Goal: Task Accomplishment & Management: Use online tool/utility

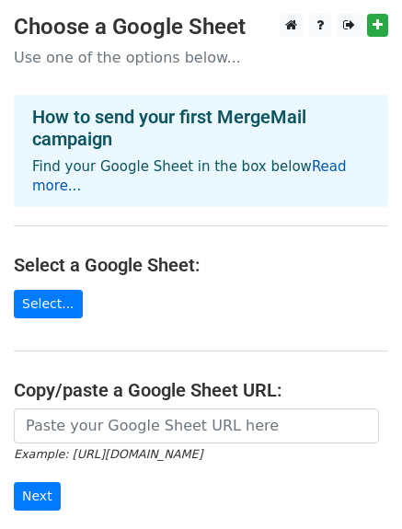
click at [331, 165] on link "Read more..." at bounding box center [189, 176] width 314 height 36
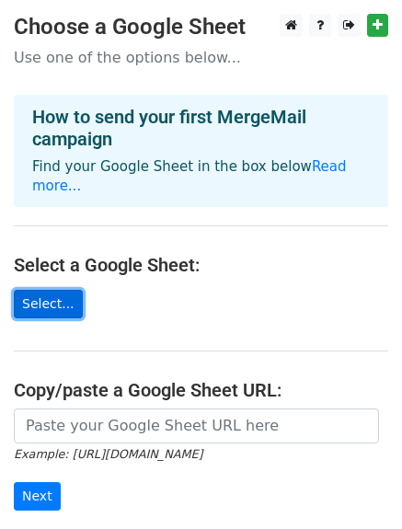
click at [33, 291] on link "Select..." at bounding box center [48, 304] width 69 height 28
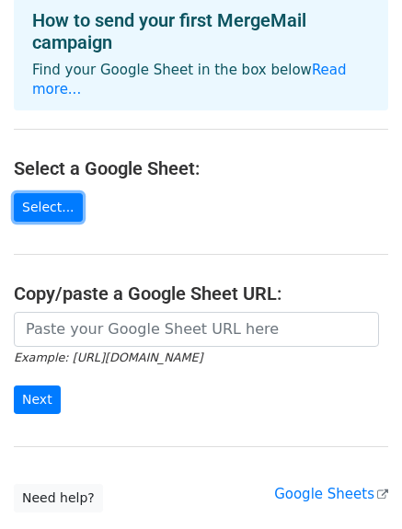
scroll to position [119, 0]
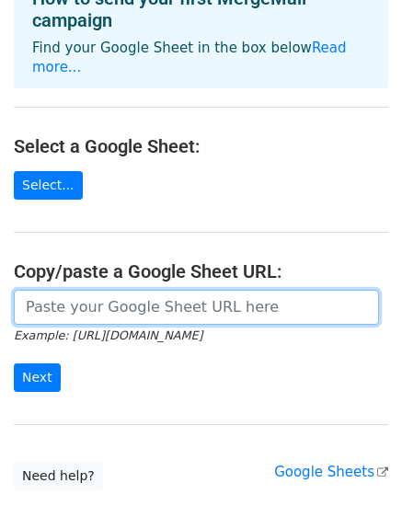
click at [64, 290] on input "url" at bounding box center [196, 307] width 365 height 35
paste input "https://docs.google.com/spreadsheets/d/19R3Yurglm5Z7BGchWwUgHGjiOJYAdV6KkNd3y0t…"
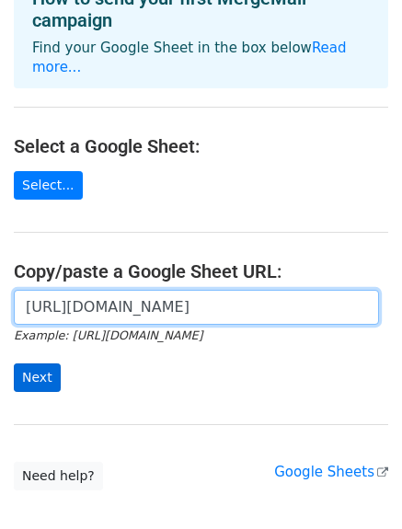
type input "https://docs.google.com/spreadsheets/d/19R3Yurglm5Z7BGchWwUgHGjiOJYAdV6KkNd3y0t…"
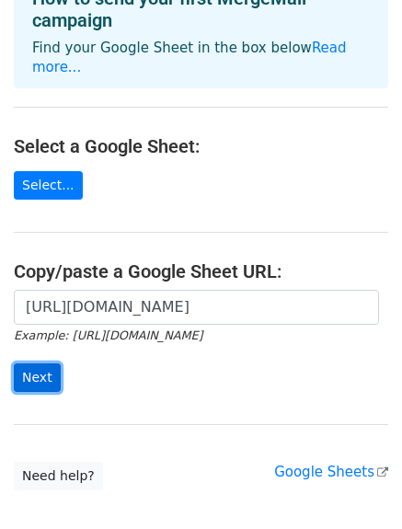
scroll to position [0, 0]
click at [38, 363] on input "Next" at bounding box center [37, 377] width 47 height 28
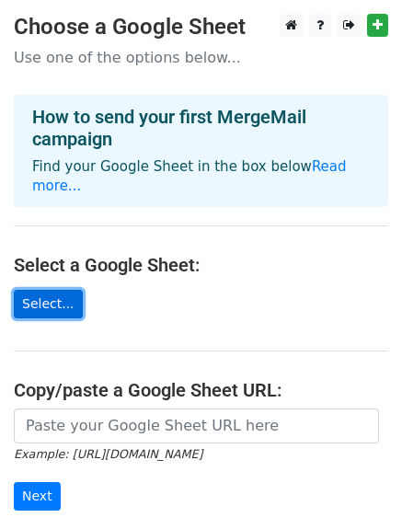
click at [44, 290] on link "Select..." at bounding box center [48, 304] width 69 height 28
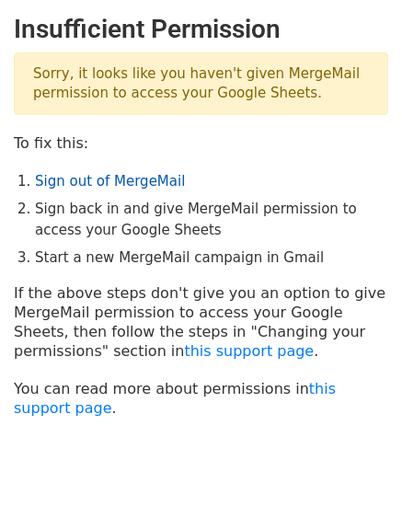
click at [109, 179] on link "Sign out of MergeMail" at bounding box center [110, 181] width 150 height 17
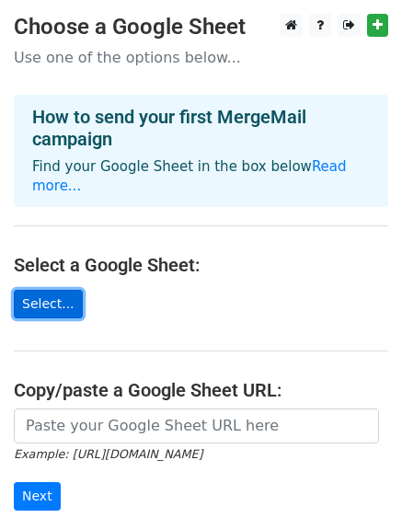
click at [58, 290] on link "Select..." at bounding box center [48, 304] width 69 height 28
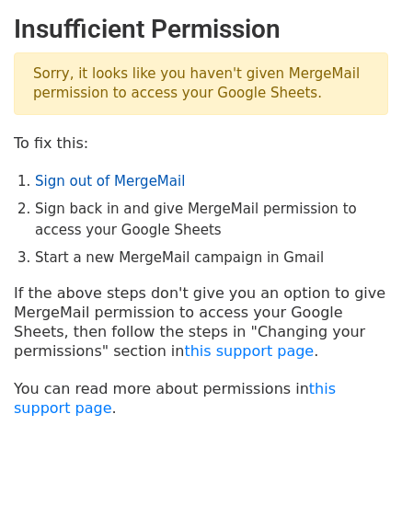
click at [107, 176] on link "Sign out of MergeMail" at bounding box center [110, 181] width 150 height 17
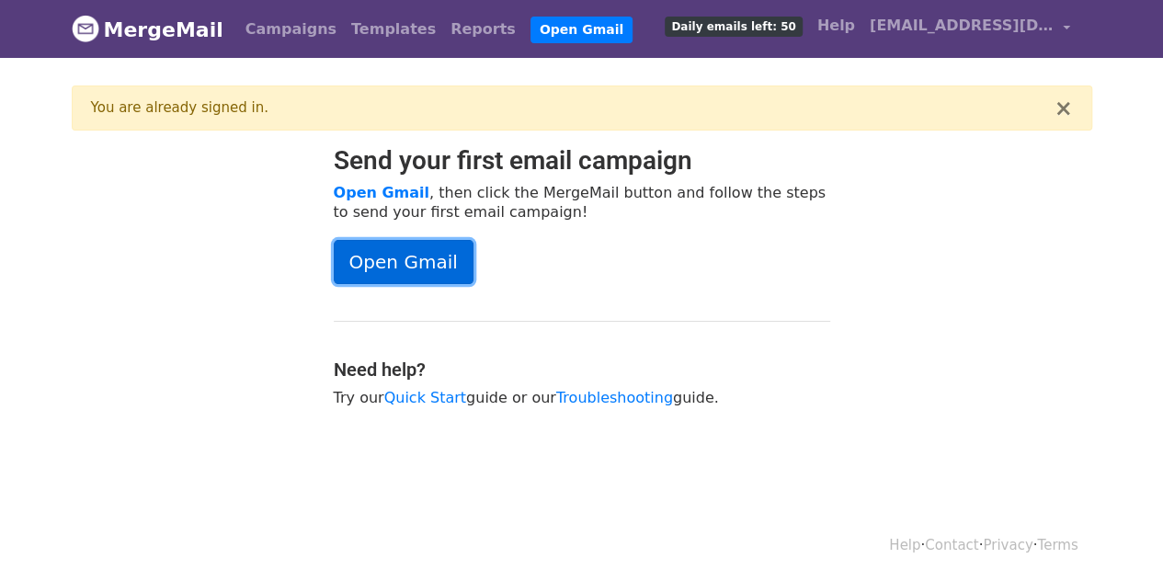
click at [386, 266] on link "Open Gmail" at bounding box center [404, 262] width 140 height 44
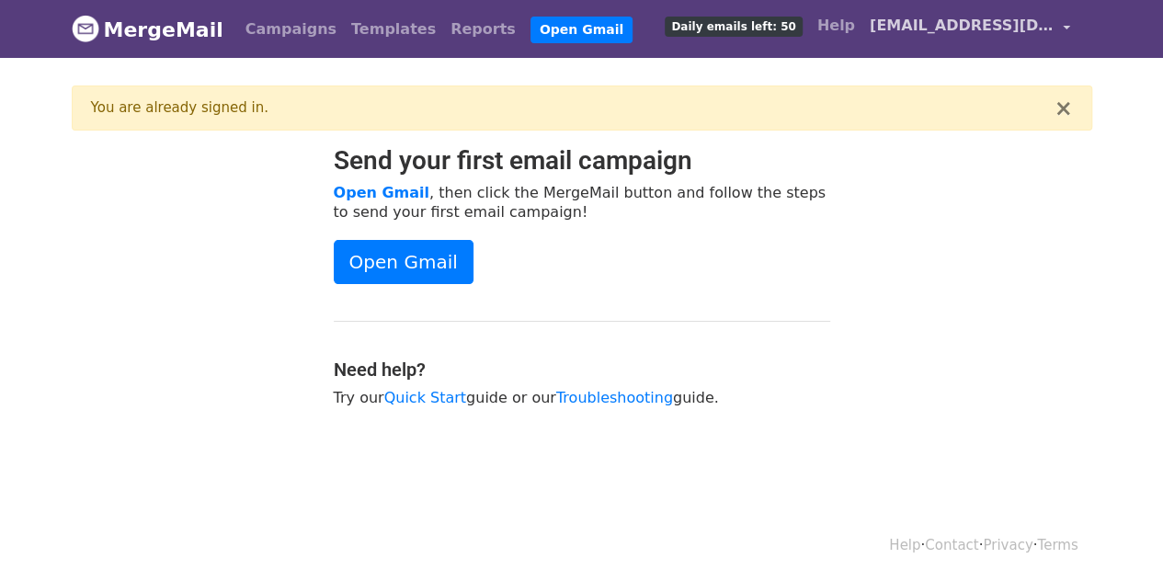
click at [971, 25] on span "[EMAIL_ADDRESS][DOMAIN_NAME]" at bounding box center [962, 26] width 184 height 22
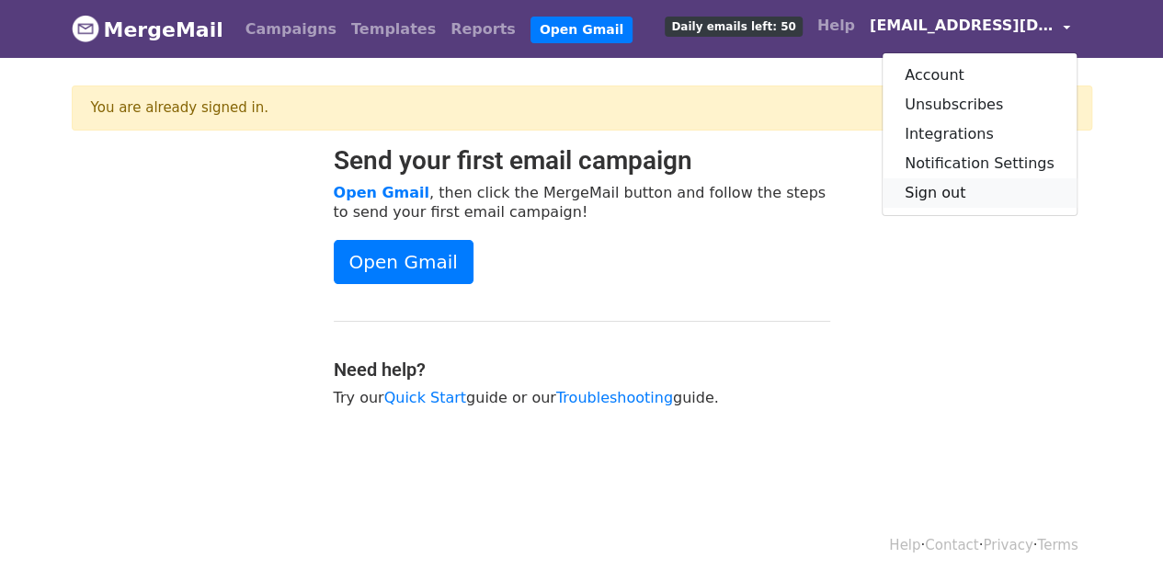
click at [958, 187] on link "Sign out" at bounding box center [979, 192] width 194 height 29
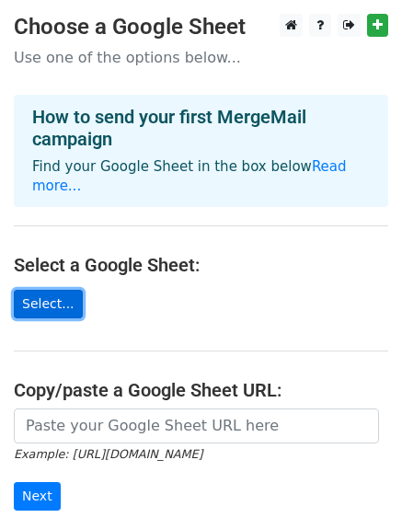
click at [49, 290] on link "Select..." at bounding box center [48, 304] width 69 height 28
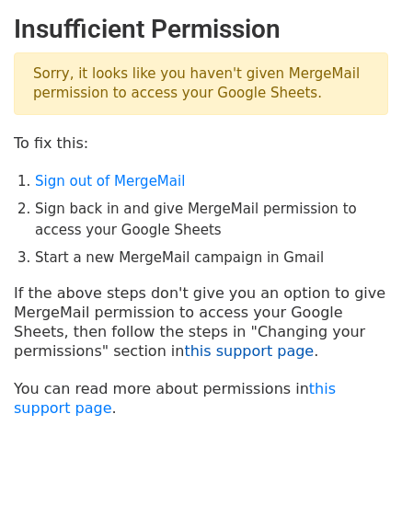
click at [184, 345] on link "this support page" at bounding box center [249, 350] width 130 height 17
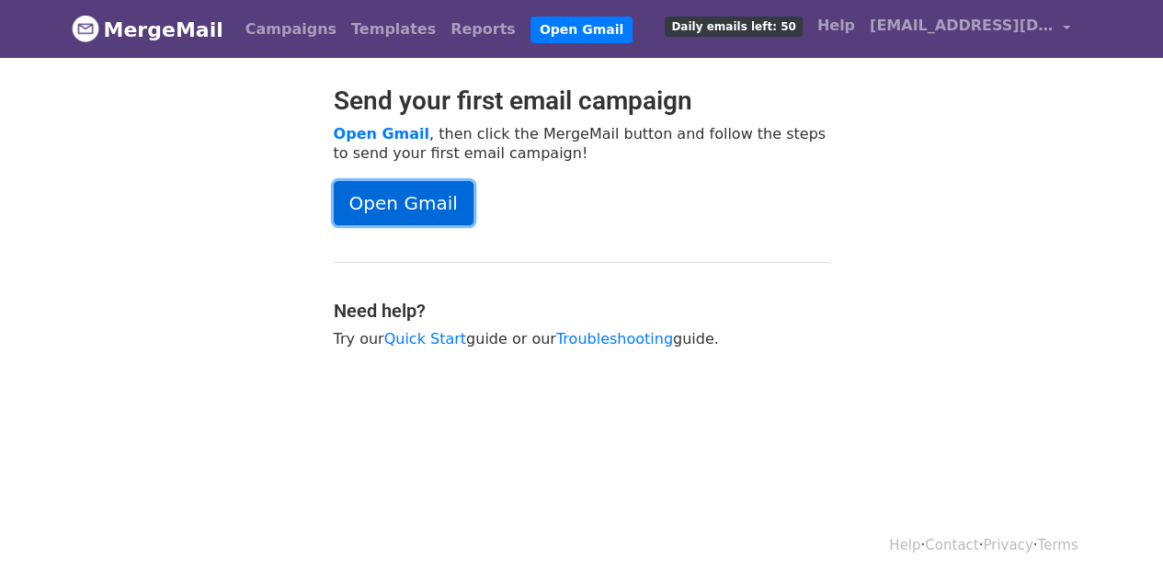
click at [405, 188] on link "Open Gmail" at bounding box center [404, 203] width 140 height 44
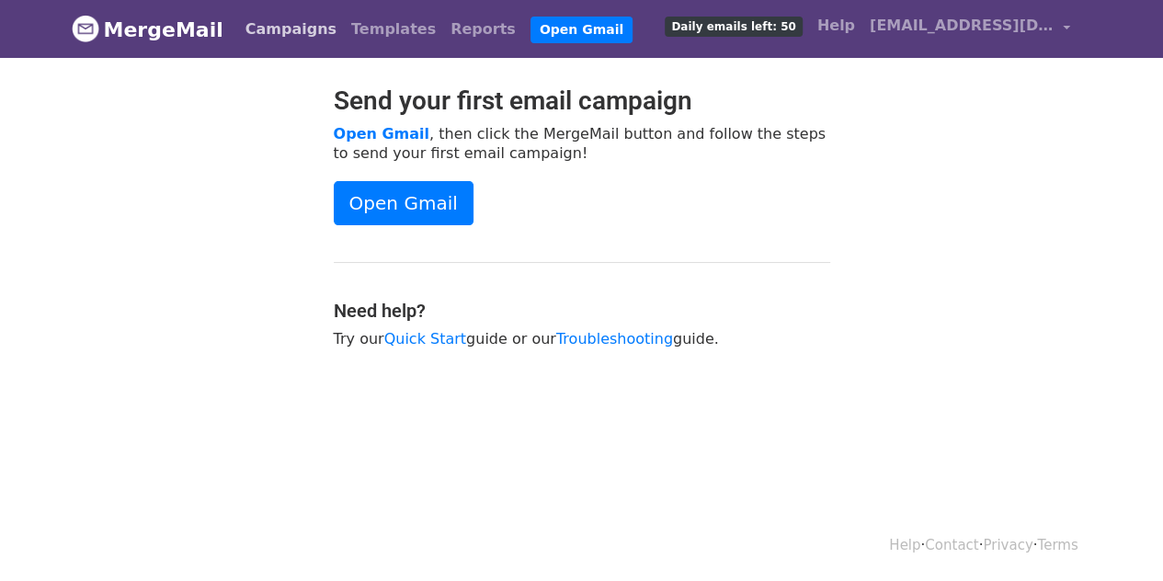
click at [270, 13] on link "Campaigns" at bounding box center [291, 29] width 106 height 37
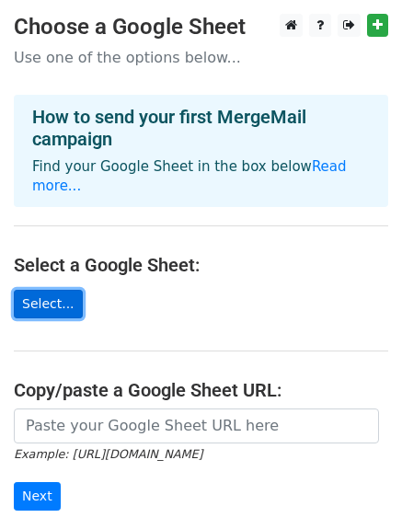
click at [52, 290] on link "Select..." at bounding box center [48, 304] width 69 height 28
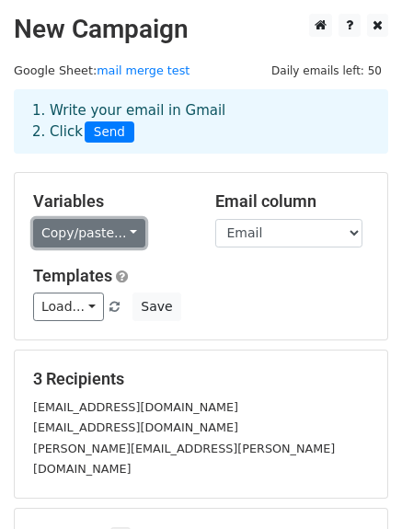
click at [115, 229] on link "Copy/paste..." at bounding box center [89, 233] width 112 height 28
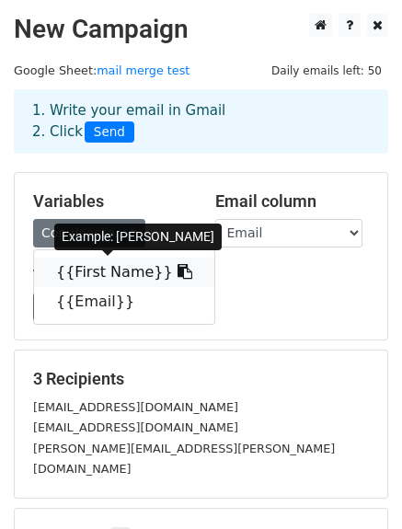
click at [129, 258] on link "{{First Name}}" at bounding box center [124, 271] width 180 height 29
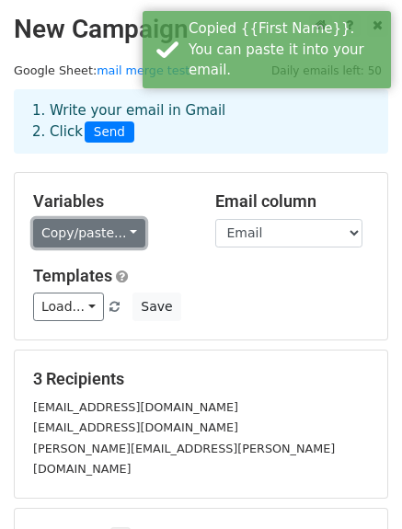
click at [117, 233] on link "Copy/paste..." at bounding box center [89, 233] width 112 height 28
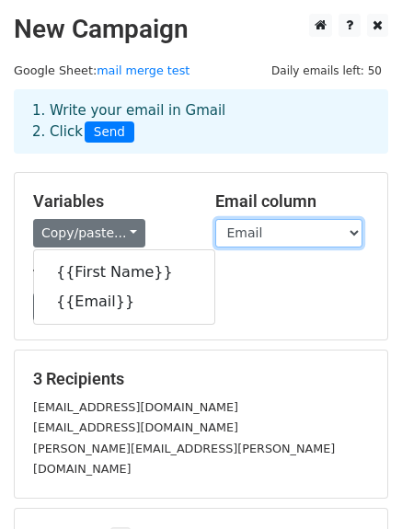
click at [336, 227] on select "First Name Email" at bounding box center [288, 233] width 147 height 28
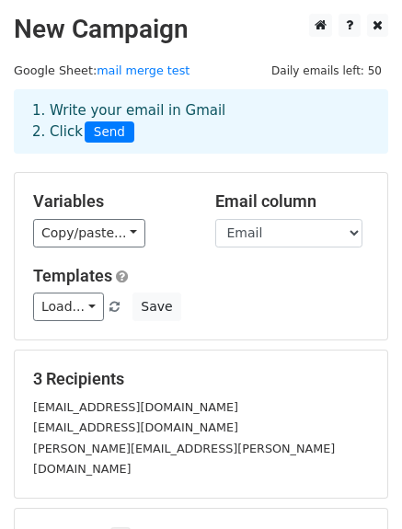
click at [214, 370] on h5 "3 Recipients" at bounding box center [200, 379] width 335 height 20
click at [80, 302] on link "Load..." at bounding box center [68, 306] width 71 height 28
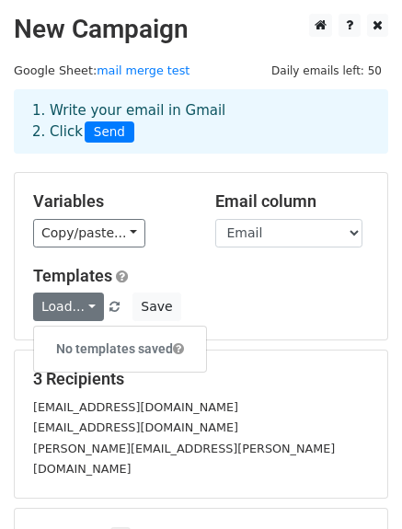
click at [276, 352] on div "3 Recipients abigaildavis015@gmail.com burkettjade20@gmail.com akilah.sykes@gma…" at bounding box center [201, 423] width 372 height 147
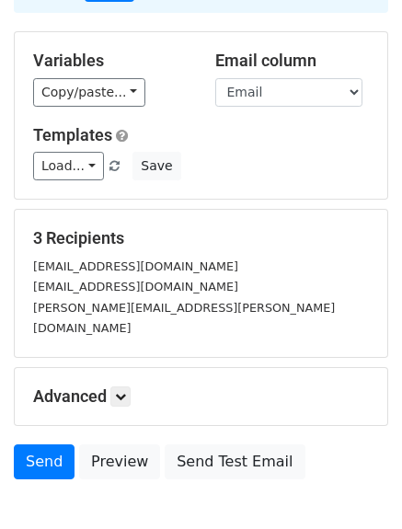
scroll to position [156, 0]
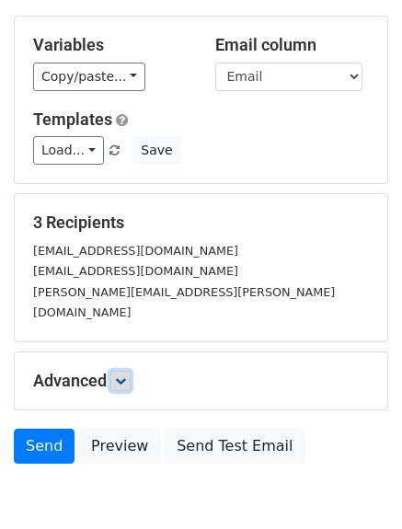
click at [122, 375] on icon at bounding box center [120, 380] width 11 height 11
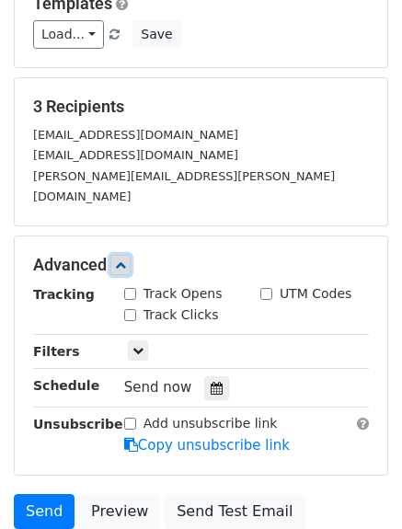
scroll to position [290, 0]
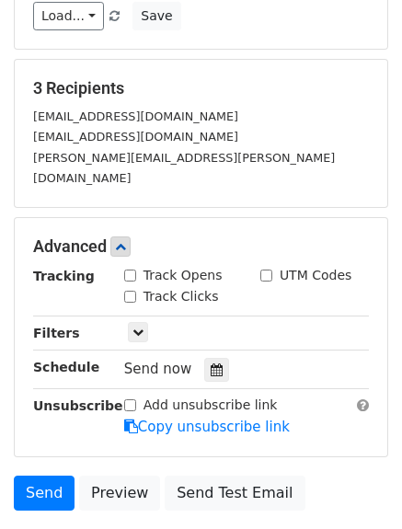
click at [127, 269] on input "Track Opens" at bounding box center [130, 275] width 12 height 12
checkbox input "true"
click at [128, 290] on input "Track Clicks" at bounding box center [130, 296] width 12 height 12
checkbox input "true"
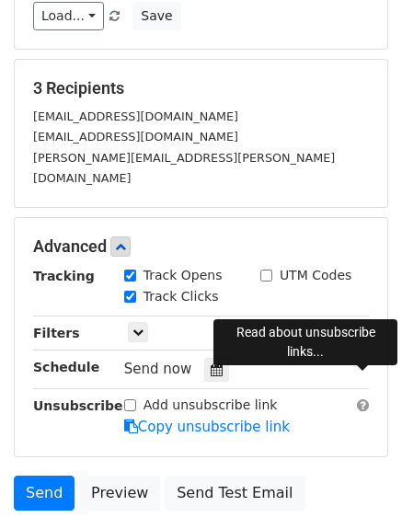
click at [364, 398] on span at bounding box center [363, 405] width 12 height 14
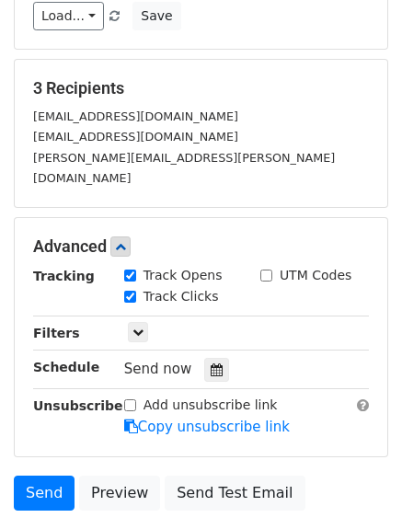
click at [129, 399] on input "Add unsubscribe link" at bounding box center [130, 405] width 12 height 12
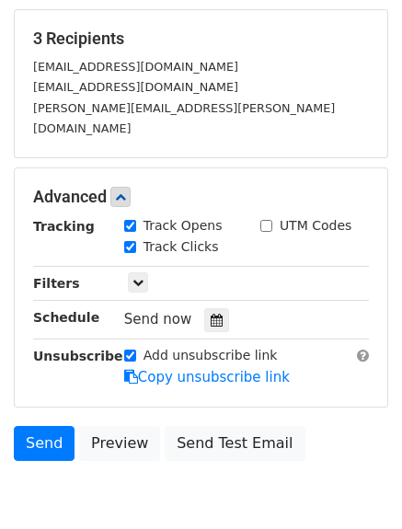
scroll to position [332, 0]
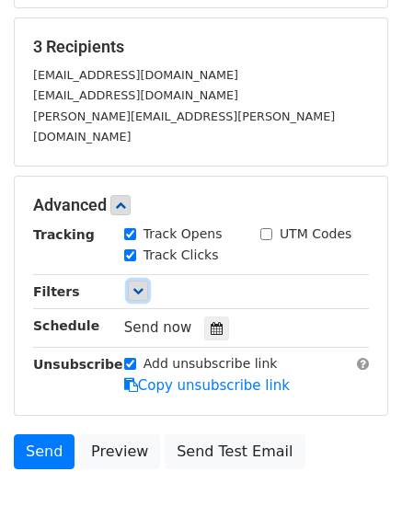
click at [138, 285] on icon at bounding box center [137, 290] width 11 height 11
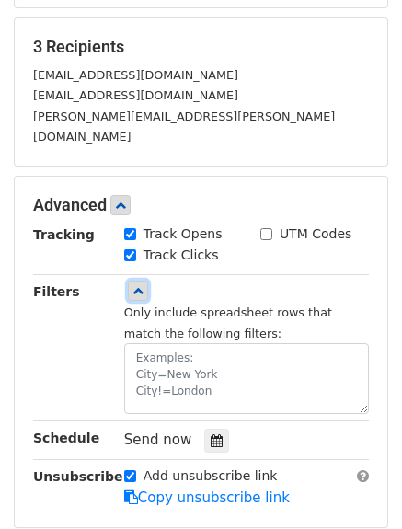
click at [138, 285] on icon at bounding box center [137, 290] width 11 height 11
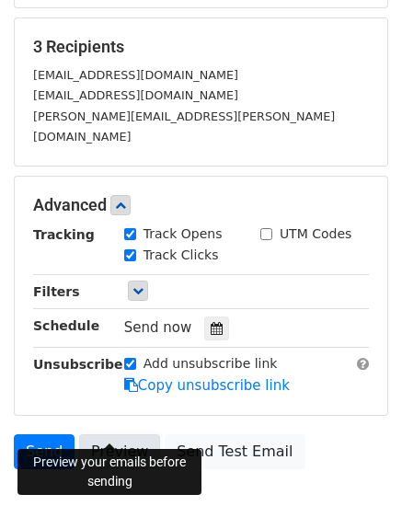
click at [113, 434] on link "Preview" at bounding box center [119, 451] width 81 height 35
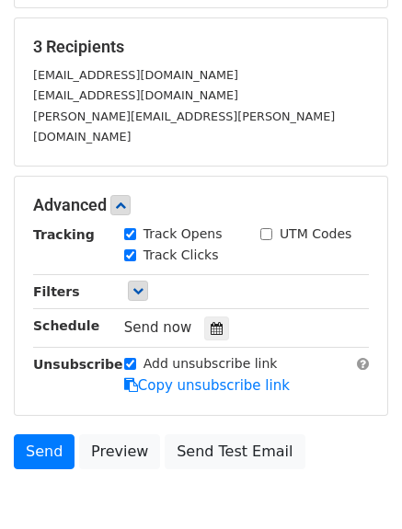
click at [160, 354] on label "Add unsubscribe link" at bounding box center [210, 363] width 134 height 19
click at [136, 358] on input "Add unsubscribe link" at bounding box center [130, 364] width 12 height 12
checkbox input "false"
click at [191, 377] on link "Copy unsubscribe link" at bounding box center [206, 385] width 165 height 17
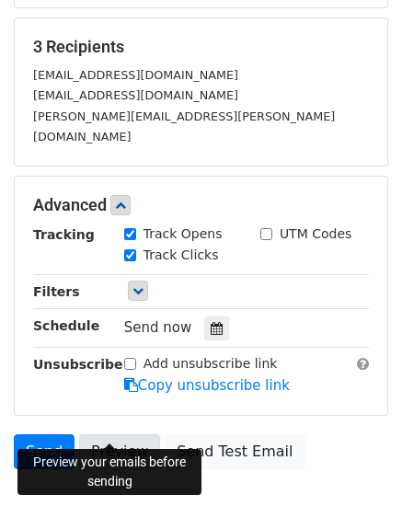
click at [84, 434] on link "Preview" at bounding box center [119, 451] width 81 height 35
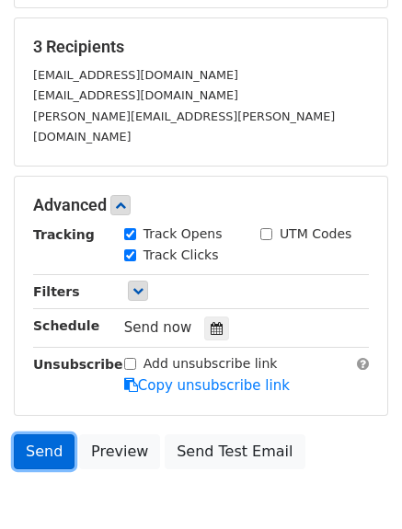
click at [33, 434] on link "Send" at bounding box center [44, 451] width 61 height 35
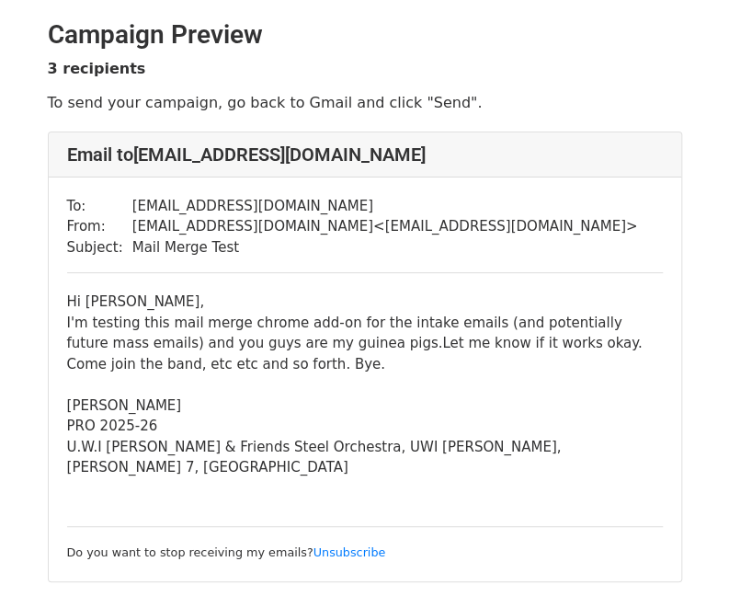
click at [238, 545] on small "Do you want to stop receiving my emails? Unsubscribe" at bounding box center [226, 552] width 319 height 14
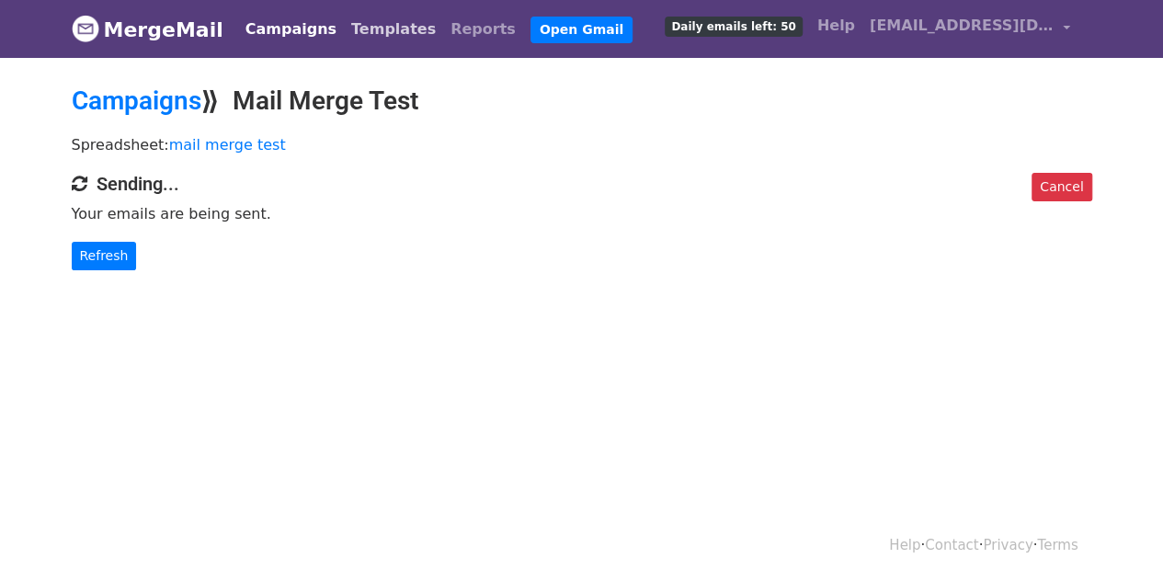
click at [353, 21] on link "Templates" at bounding box center [393, 29] width 99 height 37
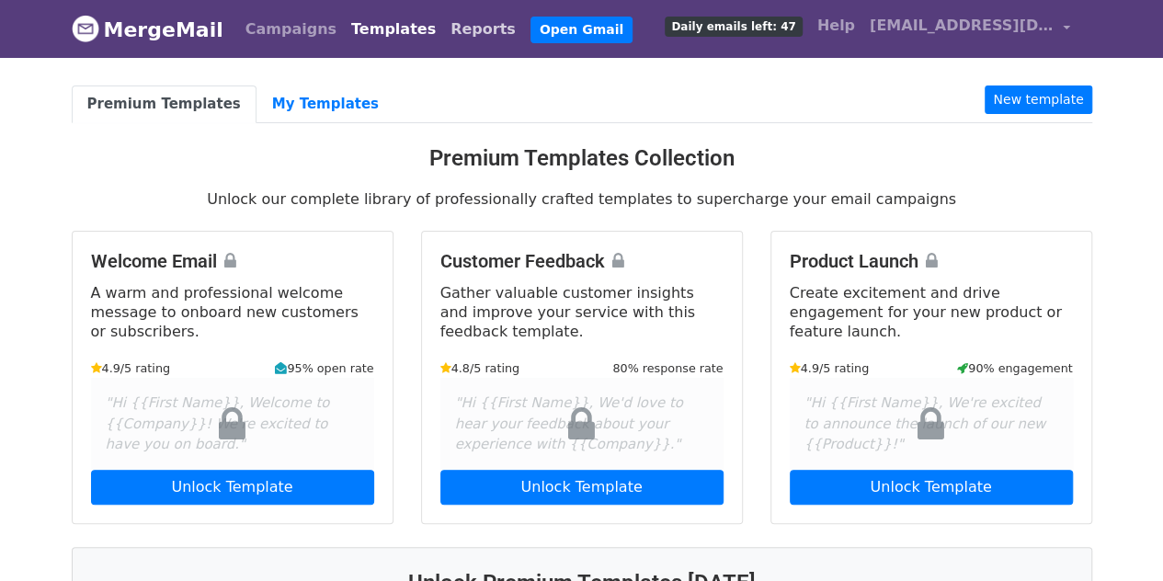
click at [443, 23] on link "Reports" at bounding box center [483, 29] width 80 height 37
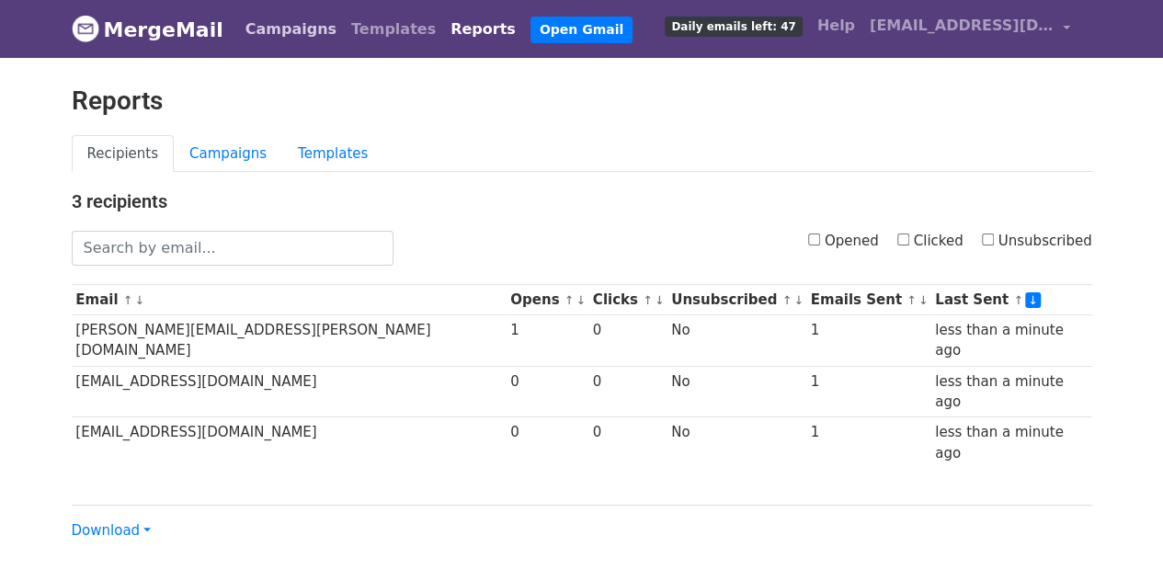
click at [268, 12] on link "Campaigns" at bounding box center [291, 29] width 106 height 37
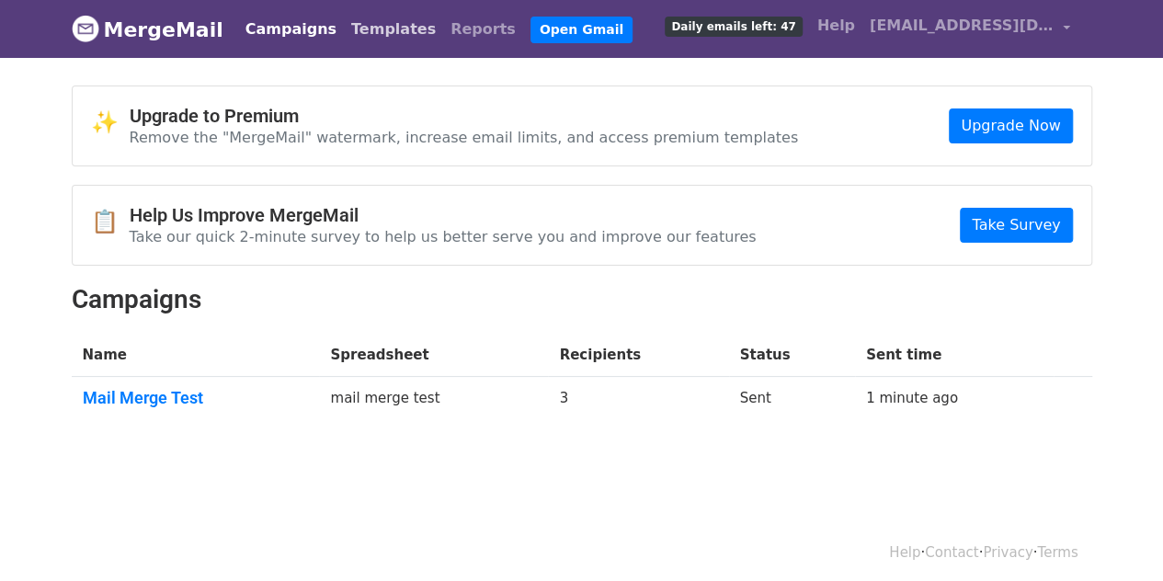
click at [344, 34] on link "Templates" at bounding box center [393, 29] width 99 height 37
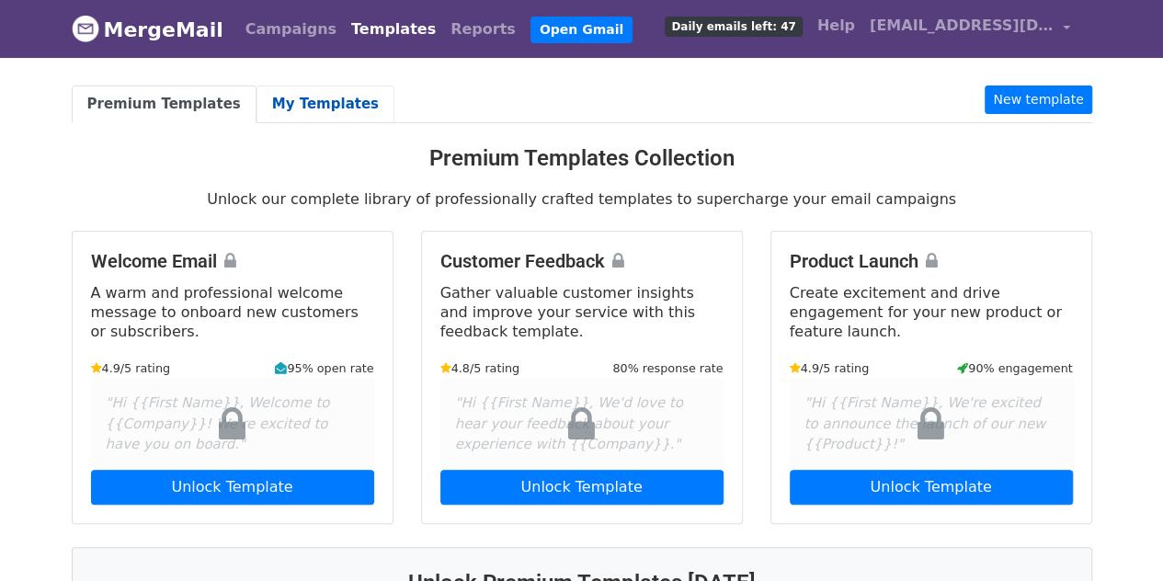
click at [290, 97] on link "My Templates" at bounding box center [325, 104] width 138 height 38
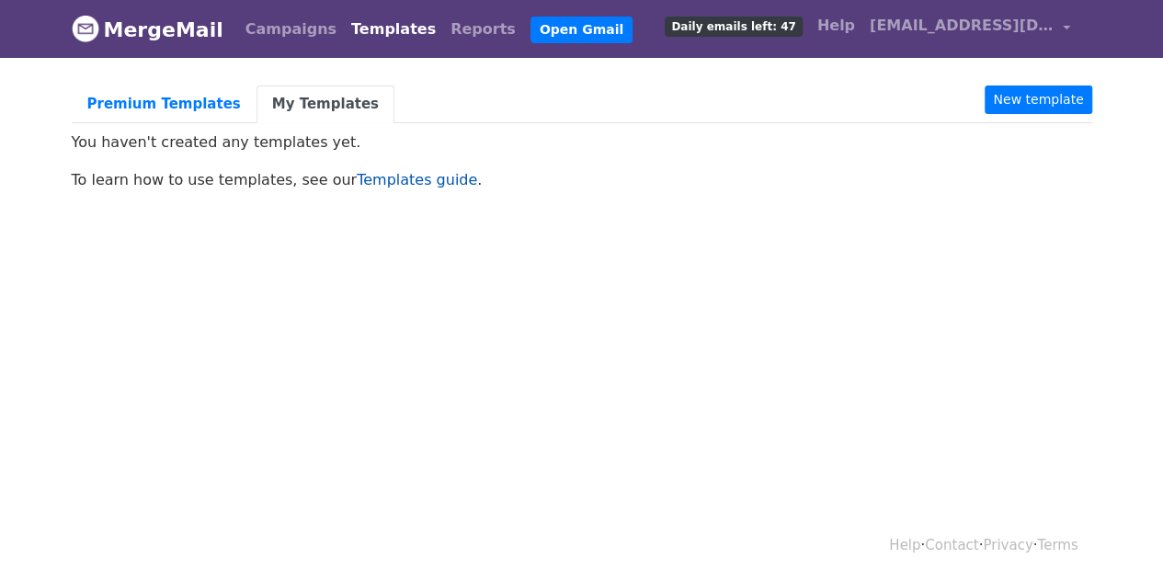
click at [357, 171] on link "Templates guide" at bounding box center [417, 179] width 120 height 17
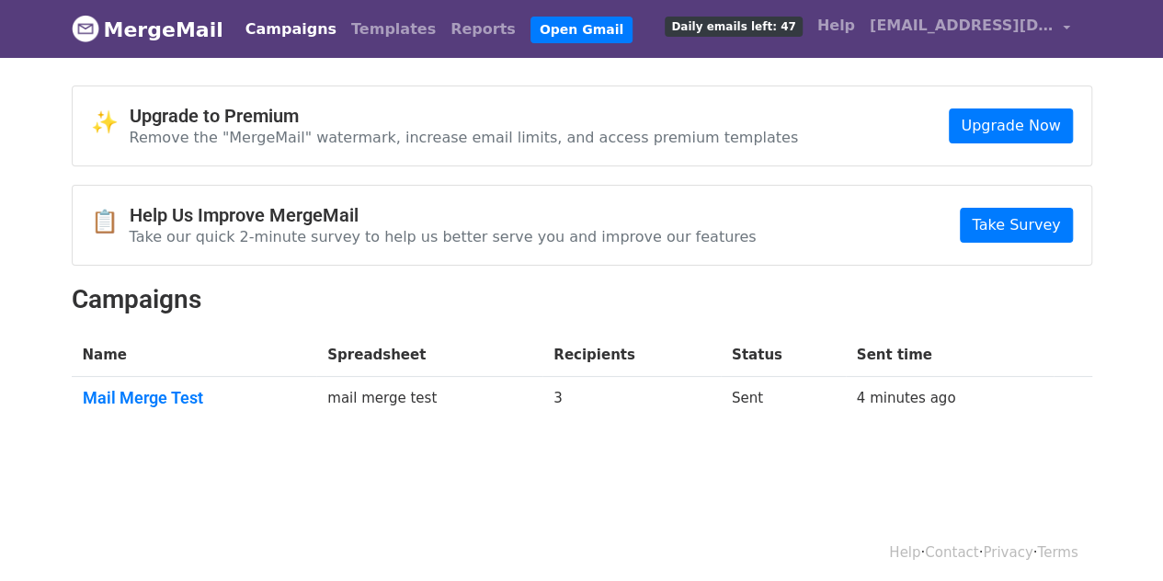
click at [435, 131] on p "Remove the "MergeMail" watermark, increase email limits, and access premium tem…" at bounding box center [464, 137] width 669 height 19
click at [977, 133] on link "Upgrade Now" at bounding box center [1010, 125] width 123 height 35
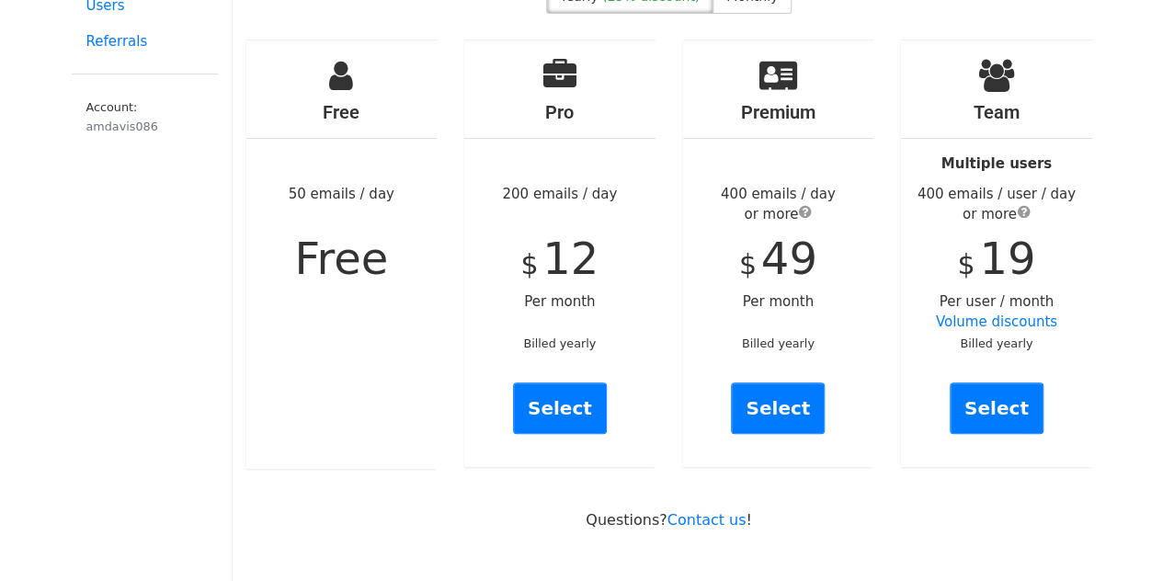
scroll to position [182, 0]
click at [563, 335] on small "Billed yearly" at bounding box center [559, 342] width 73 height 14
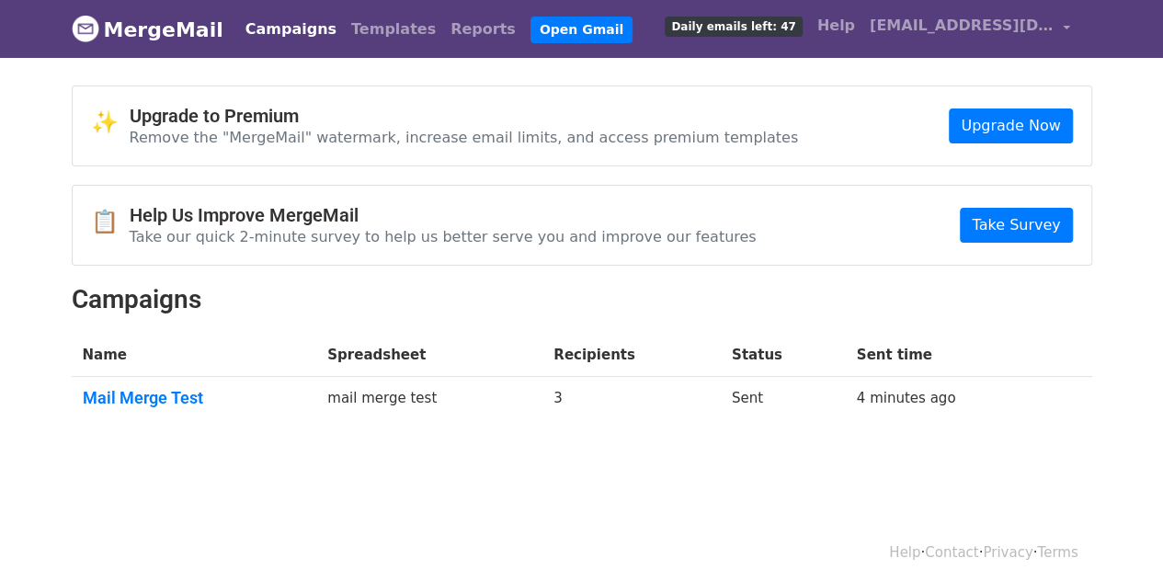
click at [283, 27] on link "Campaigns" at bounding box center [291, 29] width 106 height 37
click at [156, 398] on link "Mail Merge Test" at bounding box center [194, 398] width 223 height 20
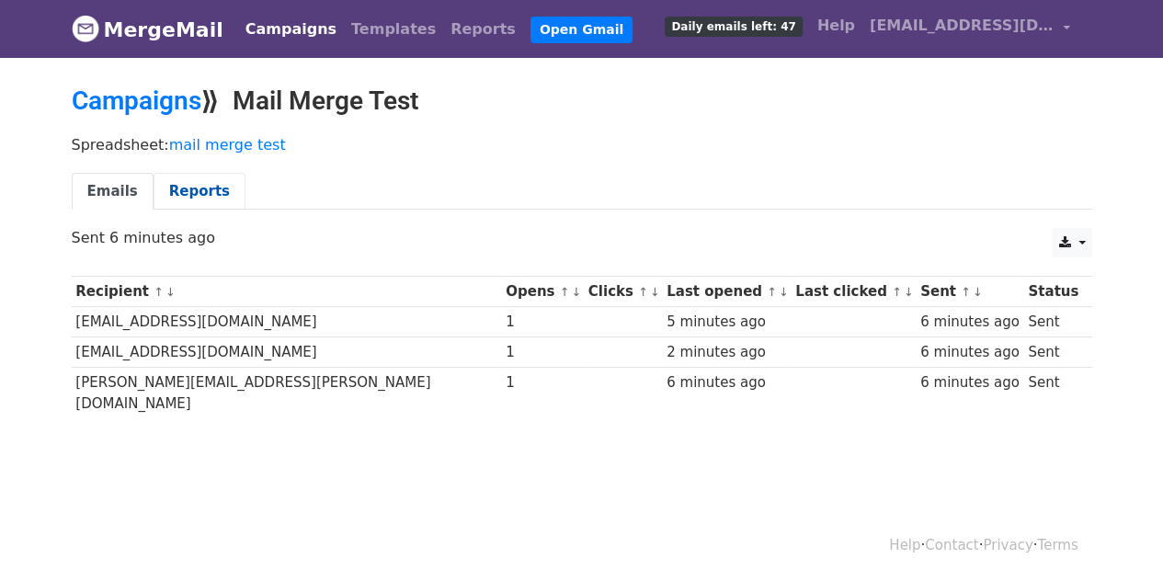
click at [154, 186] on link "Reports" at bounding box center [200, 192] width 92 height 38
